Goal: Information Seeking & Learning: Learn about a topic

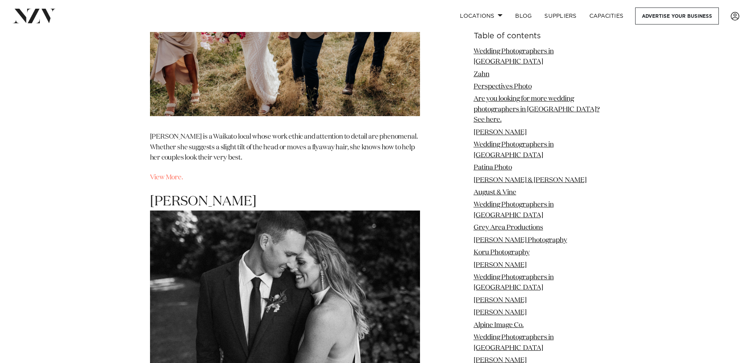
scroll to position [5408, 0]
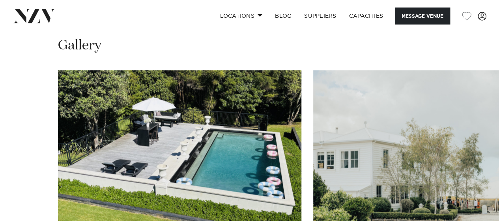
scroll to position [711, 0]
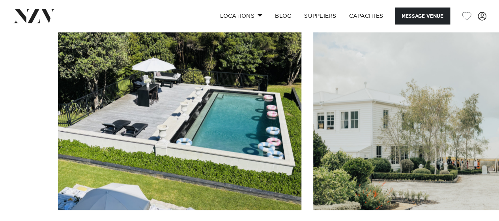
click at [481, 206] on swiper-container at bounding box center [249, 139] width 499 height 217
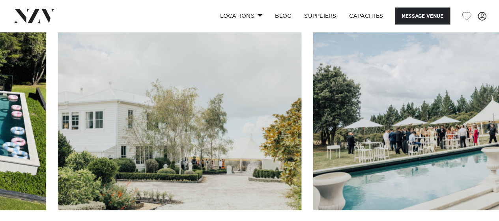
click at [471, 201] on swiper-container at bounding box center [249, 139] width 499 height 217
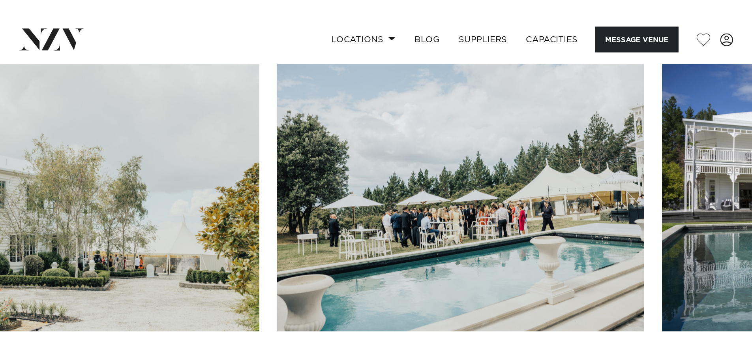
scroll to position [709, 0]
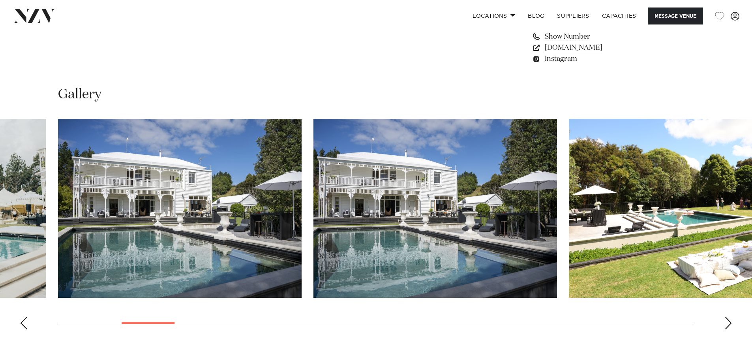
click at [499, 220] on div "Next slide" at bounding box center [728, 323] width 8 height 13
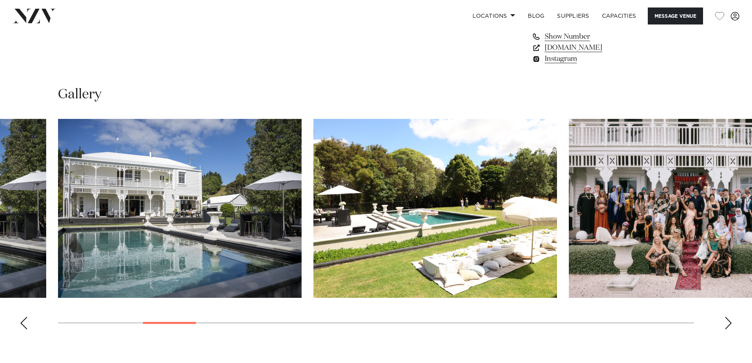
click at [499, 220] on div "Next slide" at bounding box center [728, 323] width 8 height 13
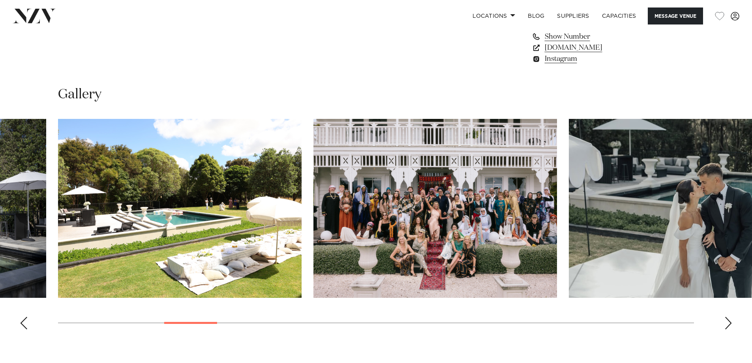
click at [499, 220] on div "Next slide" at bounding box center [728, 323] width 8 height 13
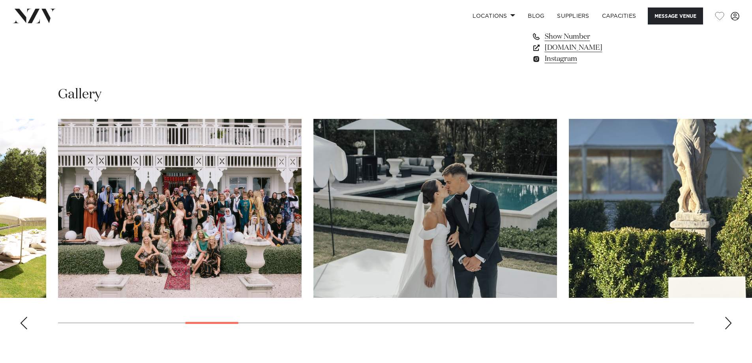
click at [499, 220] on div "Next slide" at bounding box center [728, 323] width 8 height 13
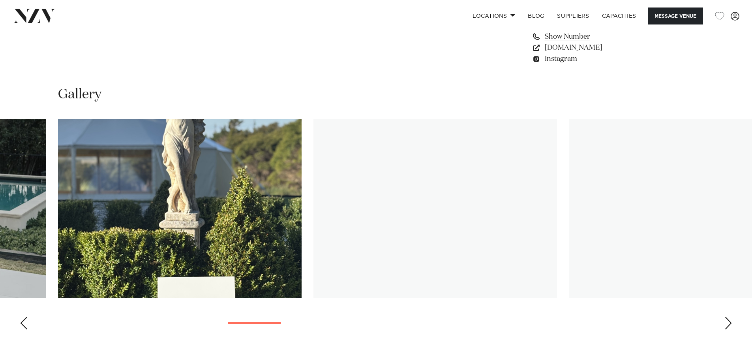
click at [499, 220] on div "Next slide" at bounding box center [728, 323] width 8 height 13
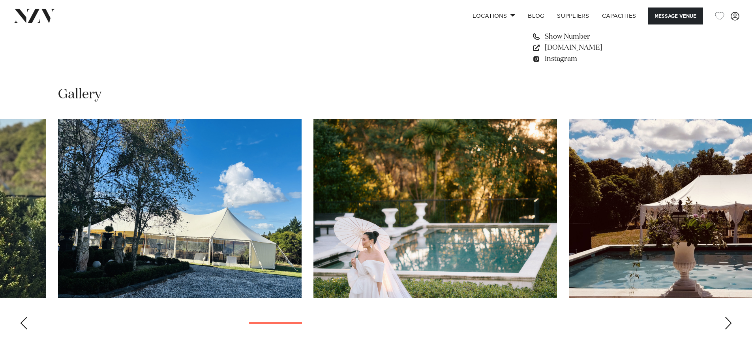
click at [499, 220] on div "Next slide" at bounding box center [728, 323] width 8 height 13
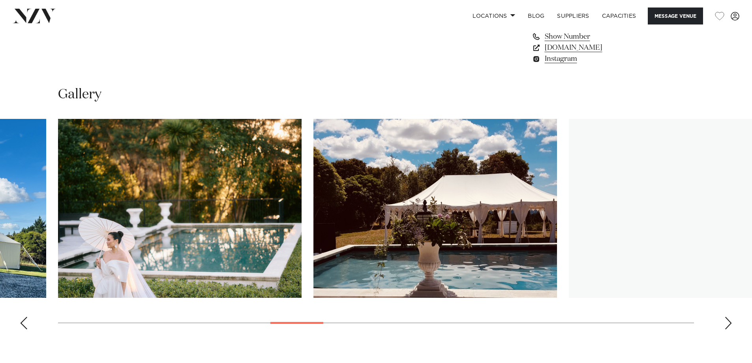
click at [499, 220] on div "Next slide" at bounding box center [728, 323] width 8 height 13
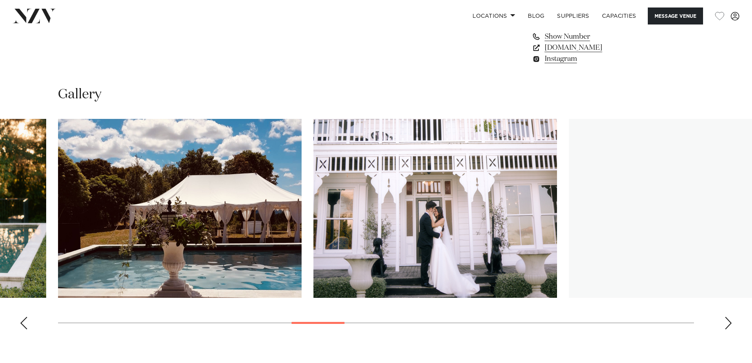
click at [499, 220] on div "Next slide" at bounding box center [728, 323] width 8 height 13
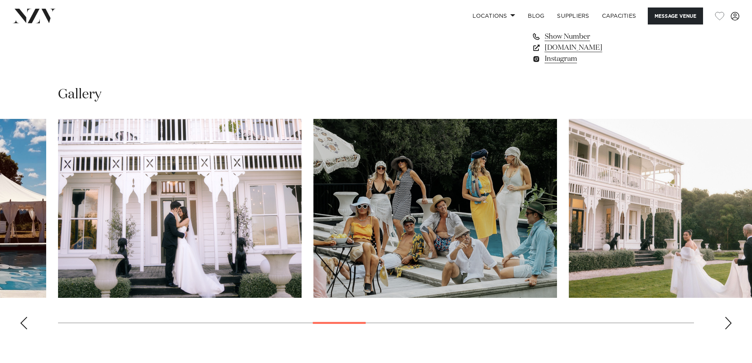
click at [499, 220] on div "Next slide" at bounding box center [728, 323] width 8 height 13
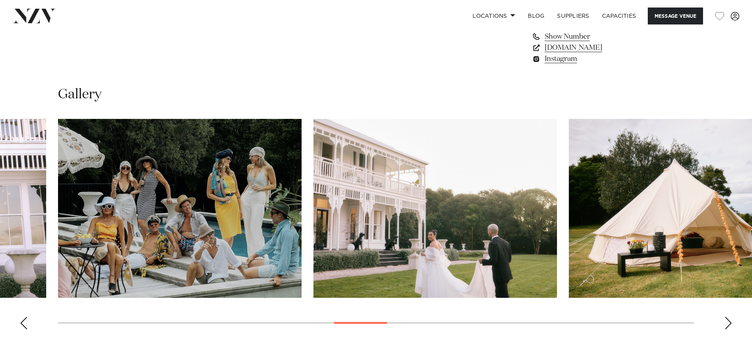
click at [499, 220] on div "Next slide" at bounding box center [728, 323] width 8 height 13
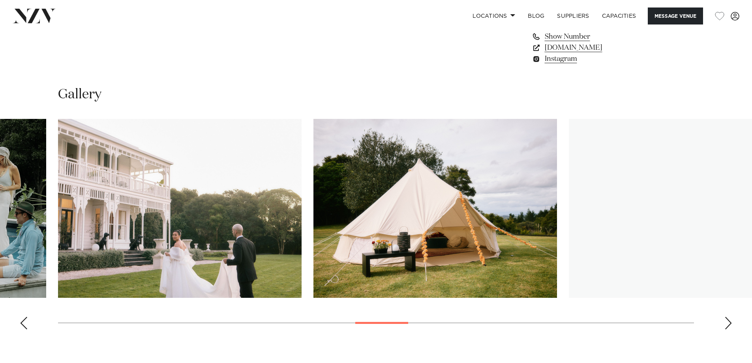
click at [499, 220] on div "Next slide" at bounding box center [728, 323] width 8 height 13
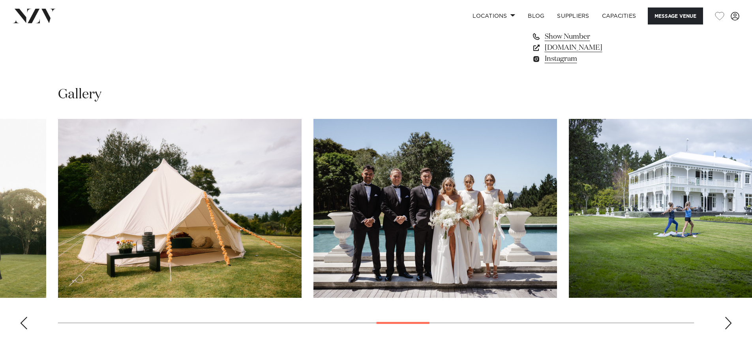
click at [499, 220] on div "Next slide" at bounding box center [728, 323] width 8 height 13
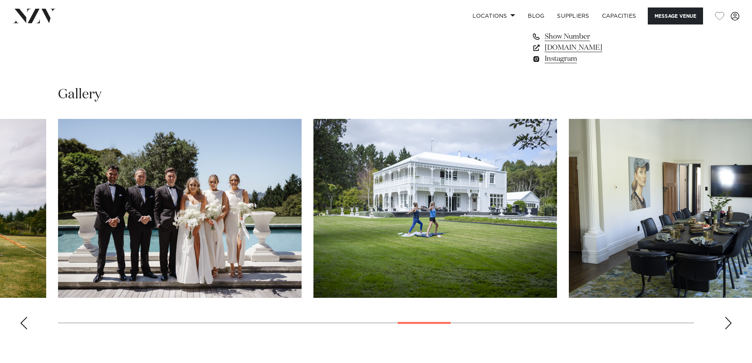
click at [499, 220] on div "Next slide" at bounding box center [728, 323] width 8 height 13
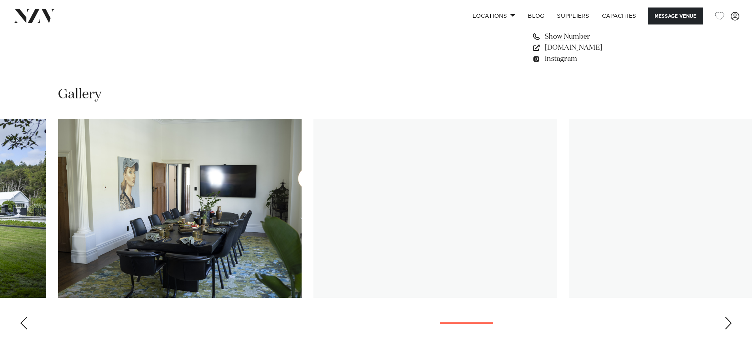
click at [499, 220] on div "Next slide" at bounding box center [728, 323] width 8 height 13
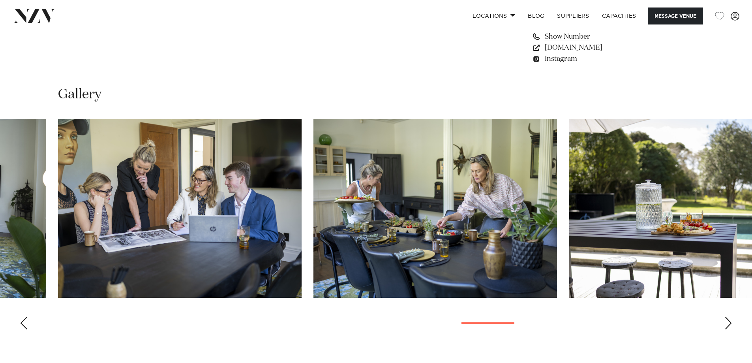
click at [499, 220] on div "Next slide" at bounding box center [728, 323] width 8 height 13
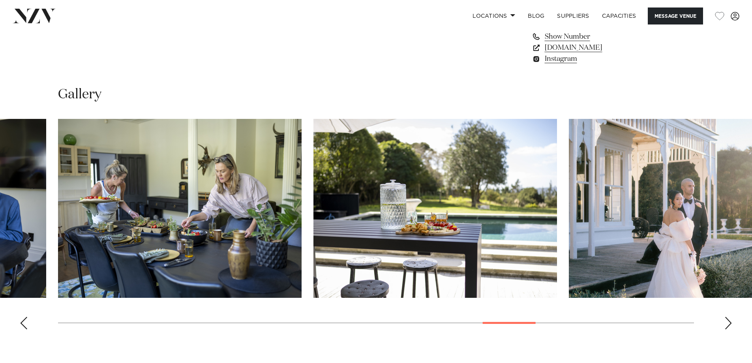
click at [499, 220] on div "Next slide" at bounding box center [728, 323] width 8 height 13
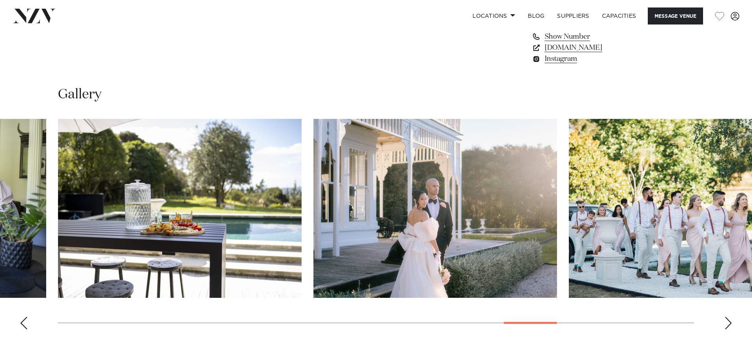
click at [499, 220] on div "Next slide" at bounding box center [728, 323] width 8 height 13
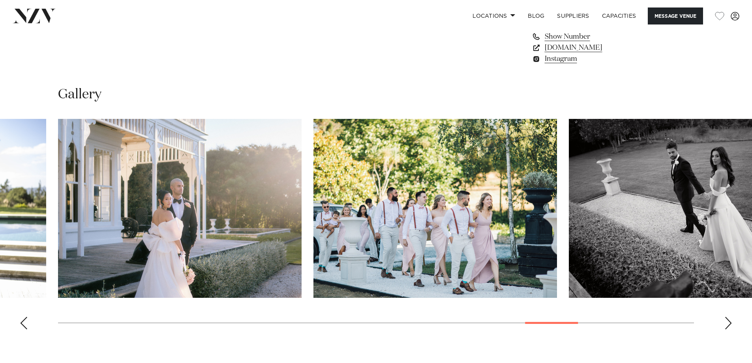
click at [499, 220] on div "Next slide" at bounding box center [728, 323] width 8 height 13
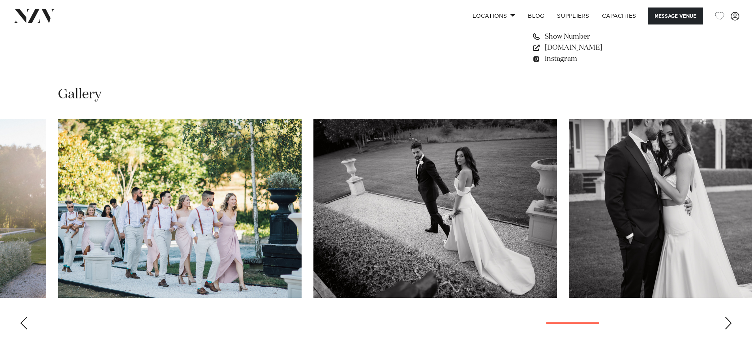
click at [499, 220] on div "Next slide" at bounding box center [728, 323] width 8 height 13
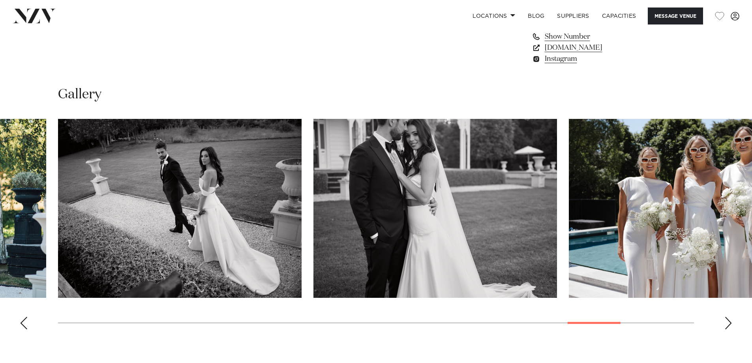
click at [499, 220] on div "Next slide" at bounding box center [728, 323] width 8 height 13
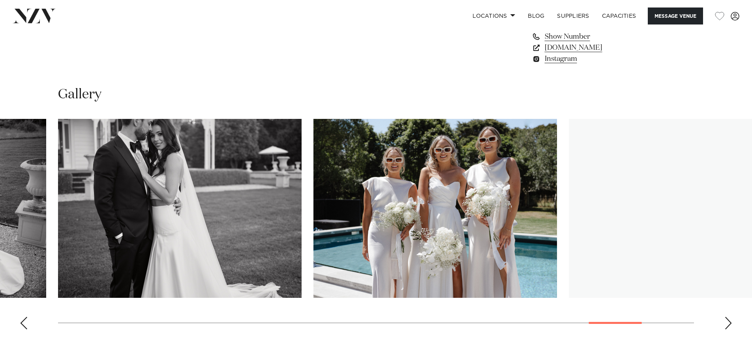
click at [499, 220] on div "Next slide" at bounding box center [728, 323] width 8 height 13
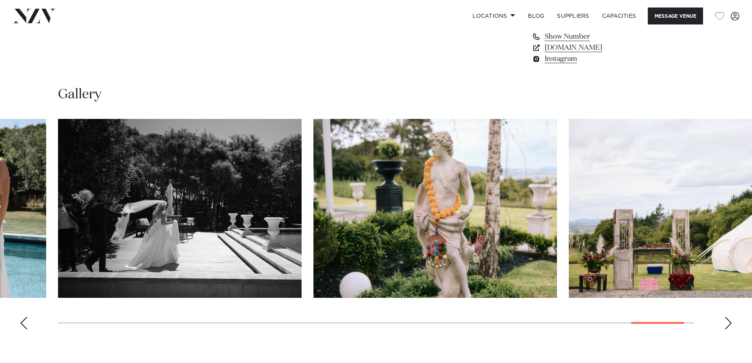
click at [499, 220] on div "Next slide" at bounding box center [728, 323] width 8 height 13
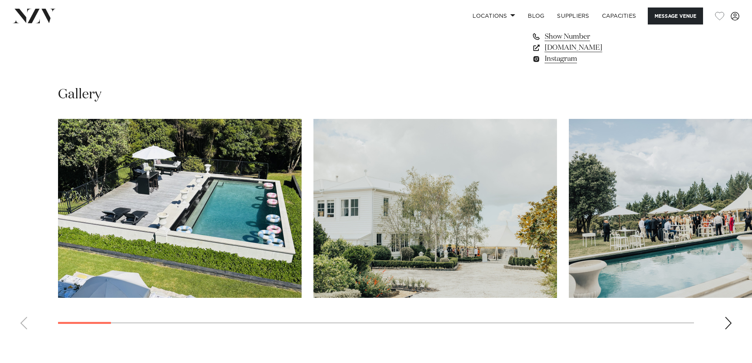
click at [0, 220] on swiper-container at bounding box center [376, 227] width 752 height 217
click at [441, 220] on img "2 / 30" at bounding box center [435, 208] width 244 height 179
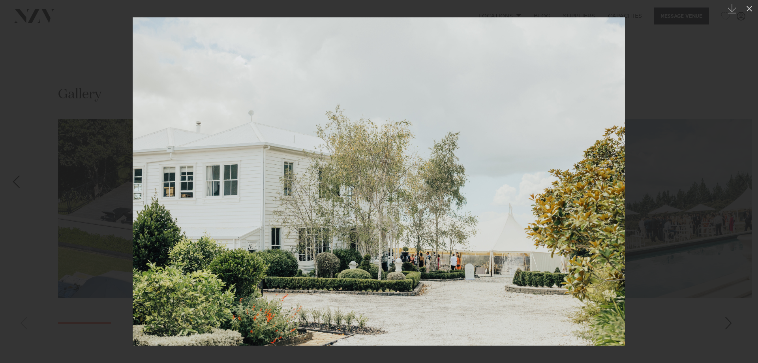
click at [499, 153] on div at bounding box center [379, 181] width 758 height 363
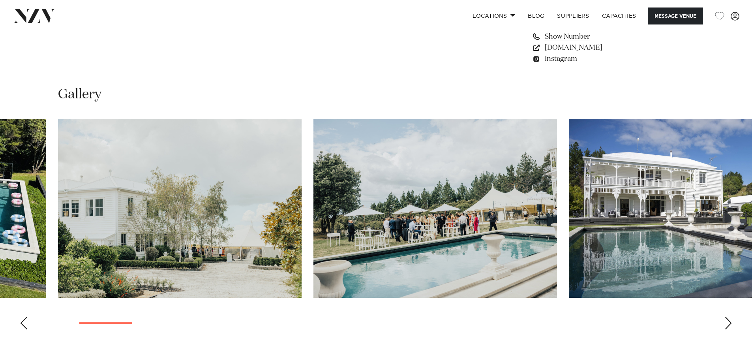
click at [499, 220] on div "Next slide" at bounding box center [728, 323] width 8 height 13
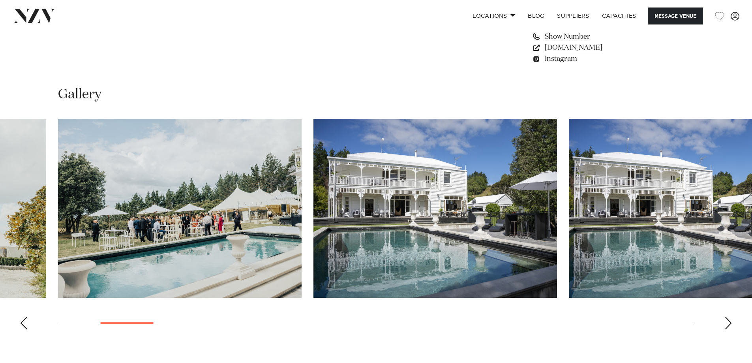
click at [474, 214] on img "4 / 30" at bounding box center [435, 208] width 244 height 179
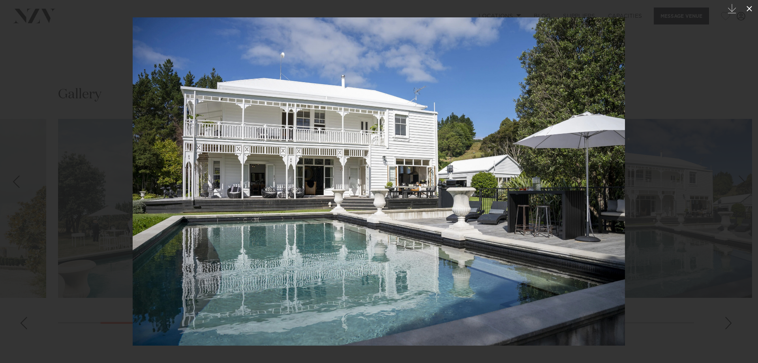
click at [499, 11] on icon at bounding box center [749, 8] width 9 height 9
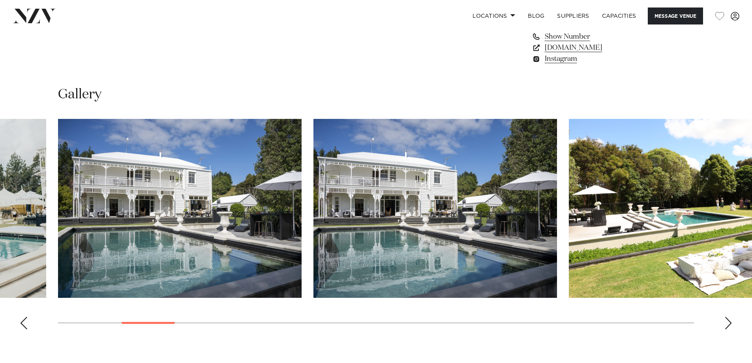
click at [499, 220] on div "Next slide" at bounding box center [728, 323] width 8 height 13
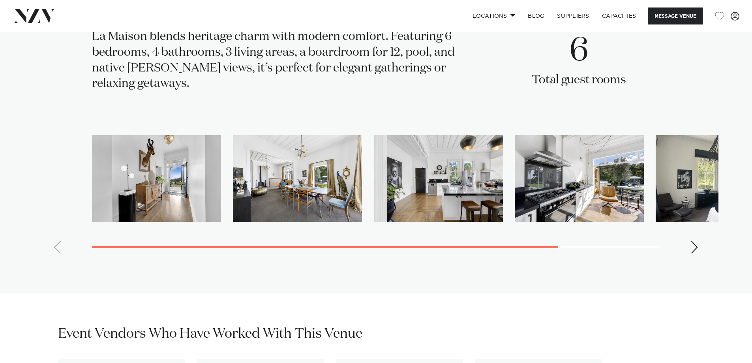
scroll to position [1578, 0]
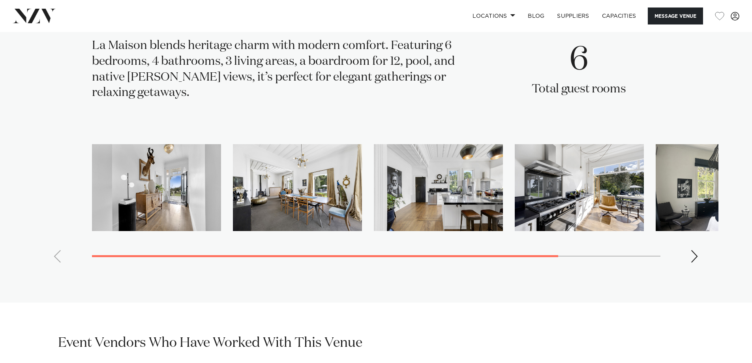
click at [499, 220] on swiper-container at bounding box center [376, 206] width 685 height 125
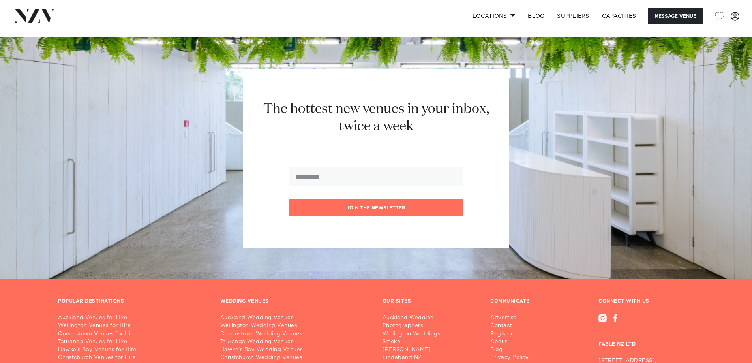
scroll to position [2328, 0]
